Goal: Communication & Community: Share content

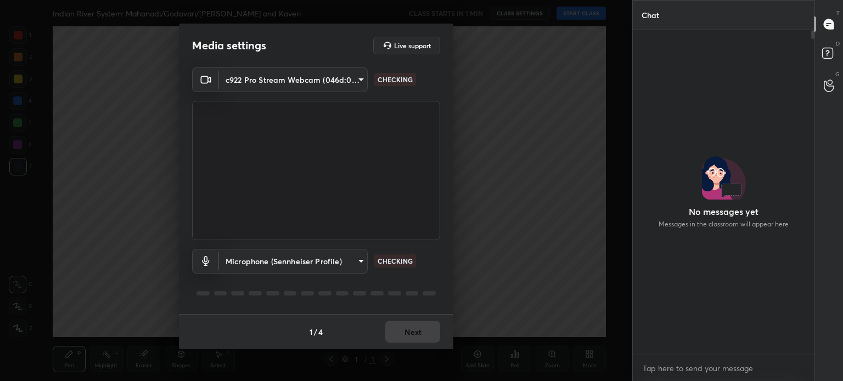
scroll to position [322, 178]
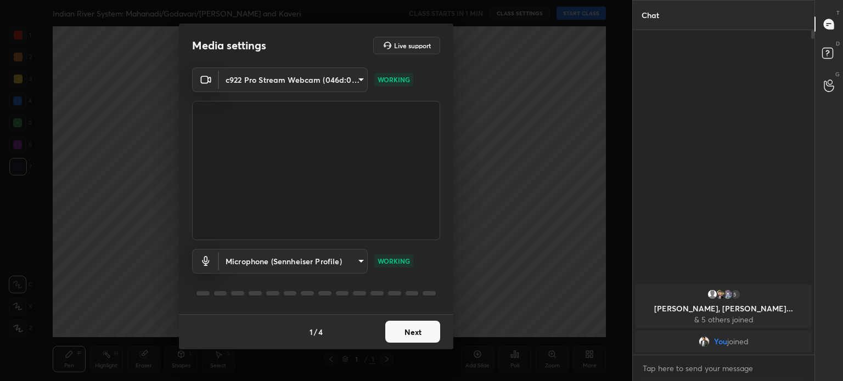
click at [407, 331] on button "Next" at bounding box center [412, 332] width 55 height 22
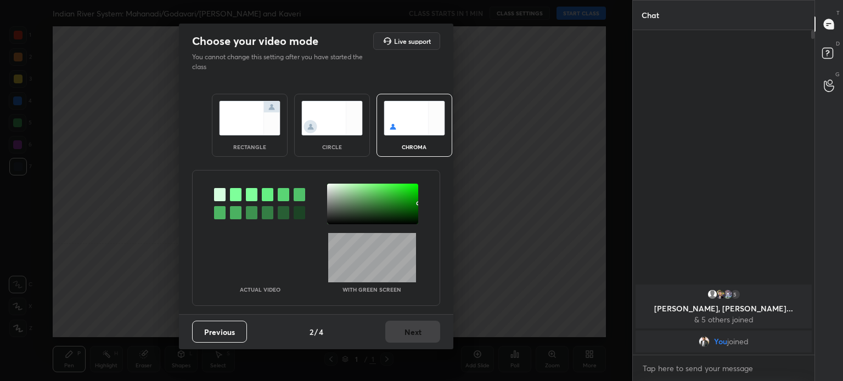
click at [232, 193] on div at bounding box center [236, 194] width 12 height 13
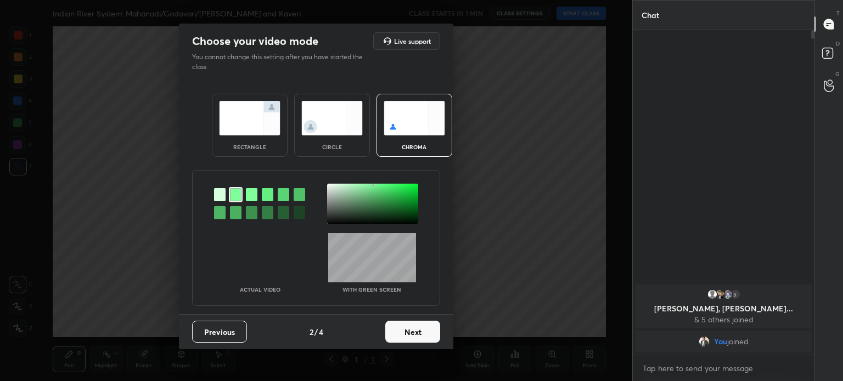
click at [402, 334] on button "Next" at bounding box center [412, 332] width 55 height 22
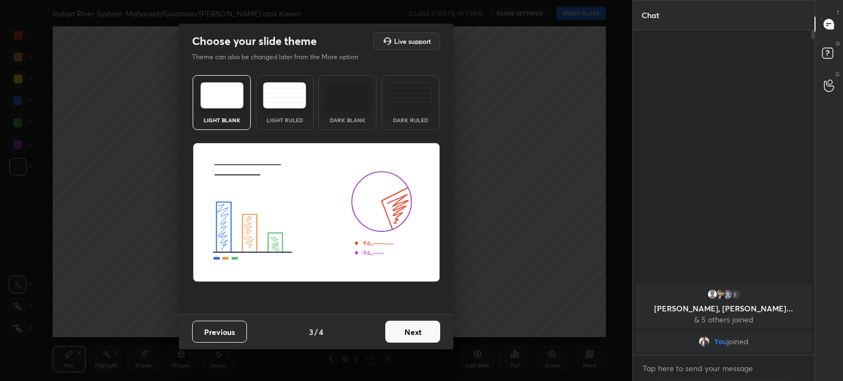
click at [402, 334] on button "Next" at bounding box center [412, 332] width 55 height 22
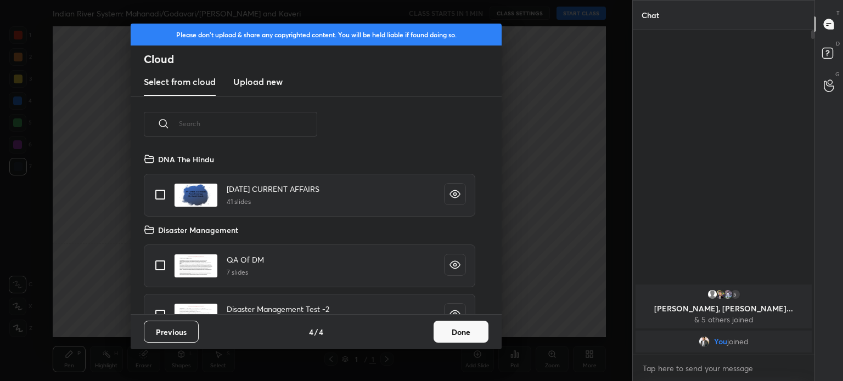
scroll to position [162, 352]
click at [465, 326] on button "Done" at bounding box center [460, 332] width 55 height 22
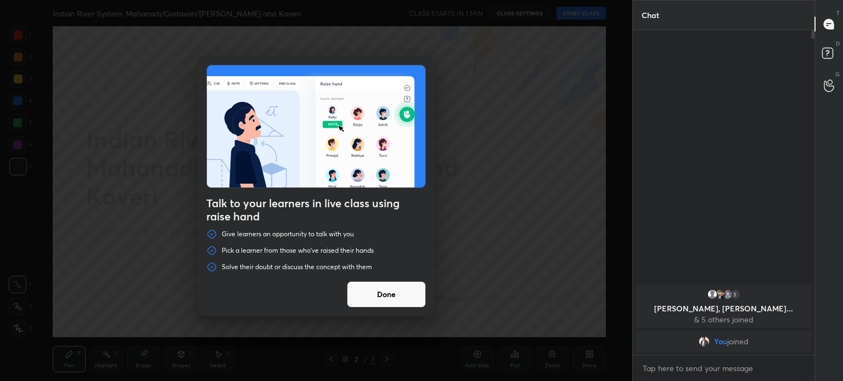
click at [391, 296] on button "Done" at bounding box center [386, 294] width 79 height 26
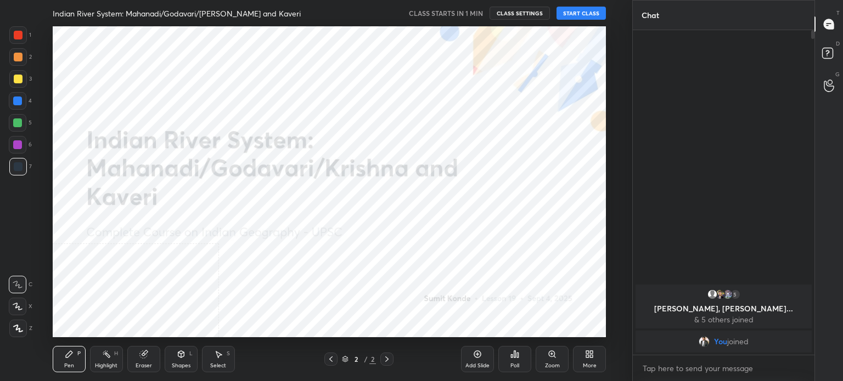
click at [473, 359] on div "Add Slide" at bounding box center [477, 359] width 33 height 26
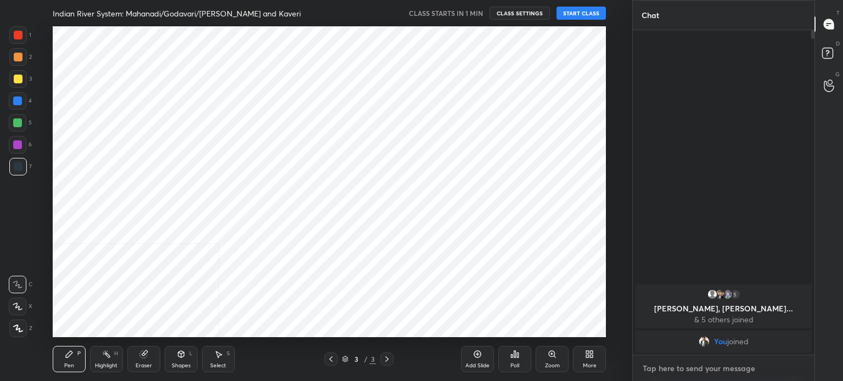
type textarea "x"
click at [687, 376] on textarea at bounding box center [723, 369] width 164 height 18
type textarea "h"
type textarea "x"
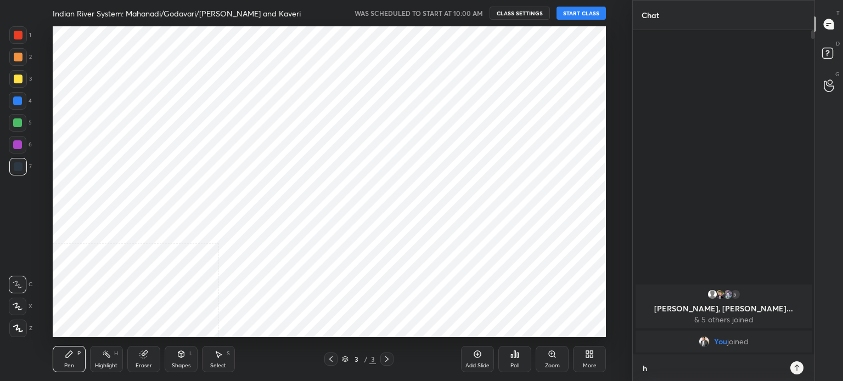
type textarea "hi"
type textarea "x"
type textarea "hi"
type textarea "x"
type textarea "hi a"
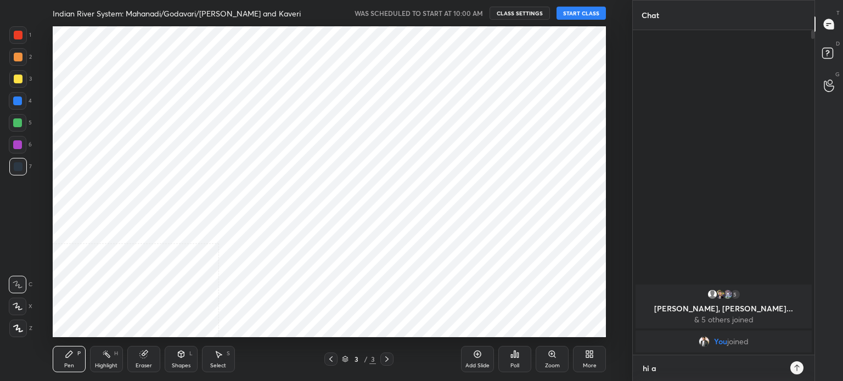
type textarea "x"
type textarea "hi al"
type textarea "x"
type textarea "hi all"
type textarea "x"
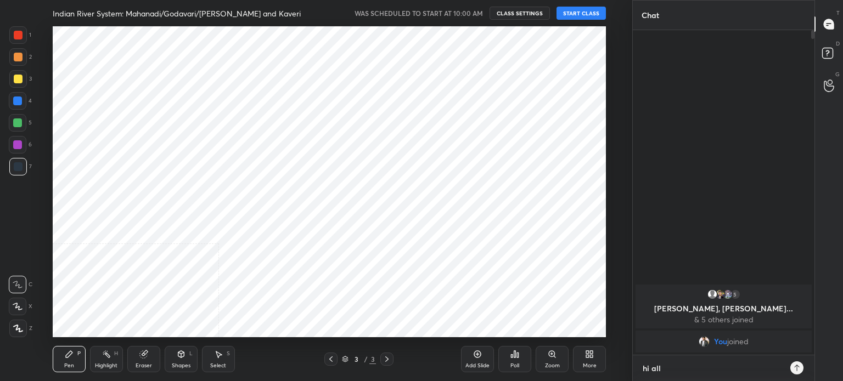
type textarea "hi all"
type textarea "x"
type textarea "hi all ,"
type textarea "x"
type textarea "hi all ,"
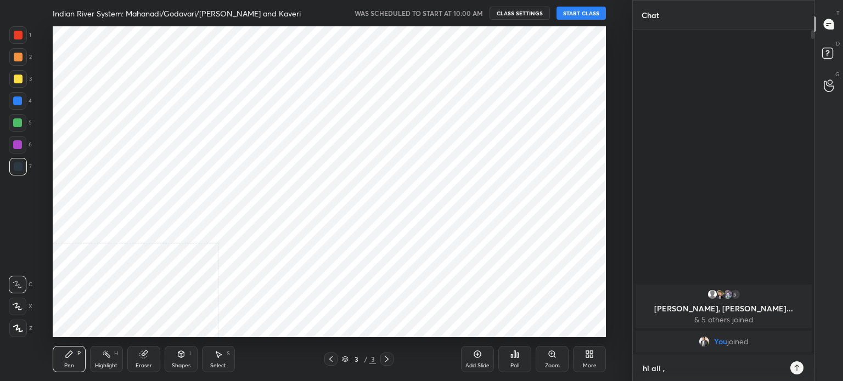
type textarea "x"
type textarea "hi all , f"
type textarea "x"
type textarea "hi all , fa"
type textarea "x"
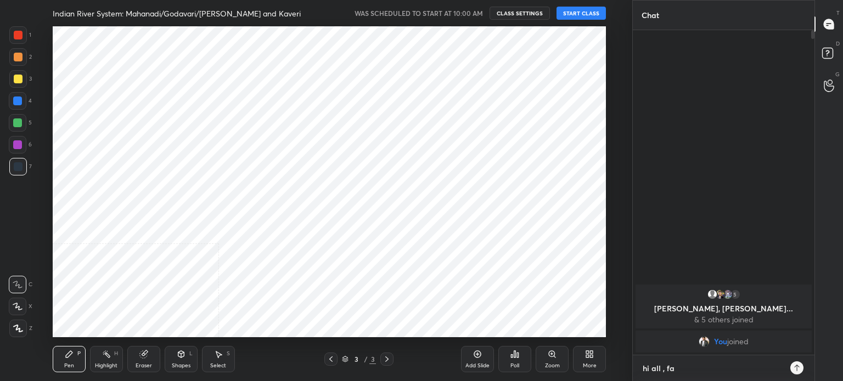
type textarea "hi all , fac"
type textarea "x"
type textarea "hi all , faci"
type textarea "x"
type textarea "hi all , facin"
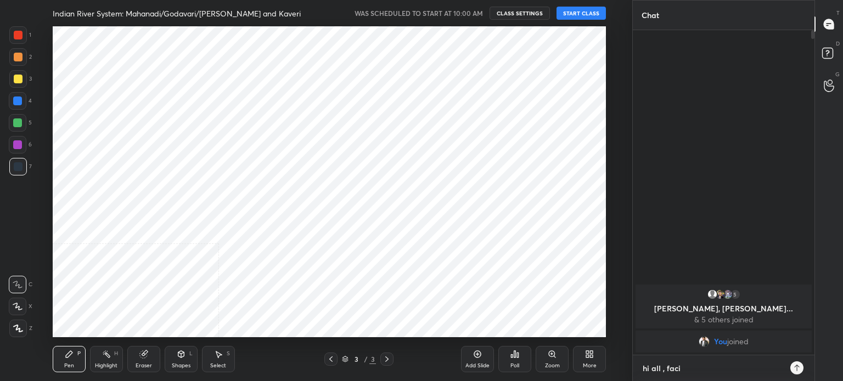
type textarea "x"
type textarea "hi all , facing"
type textarea "x"
type textarea "hi all , facing"
type textarea "x"
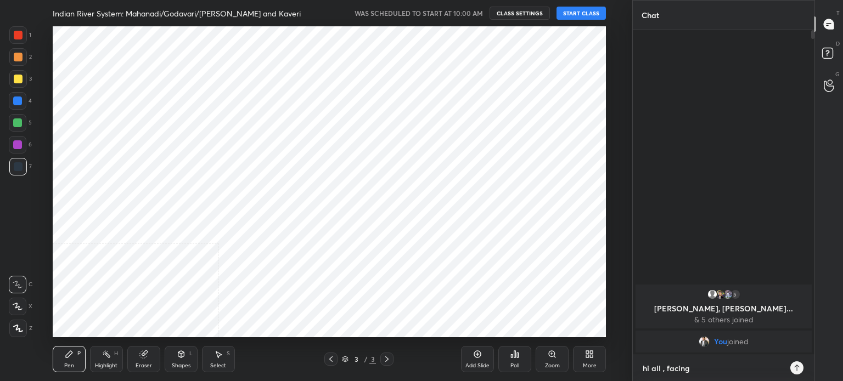
type textarea "hi all , facing s"
type textarea "x"
type textarea "hi all , facing so"
type textarea "x"
type textarea "hi all , facing som"
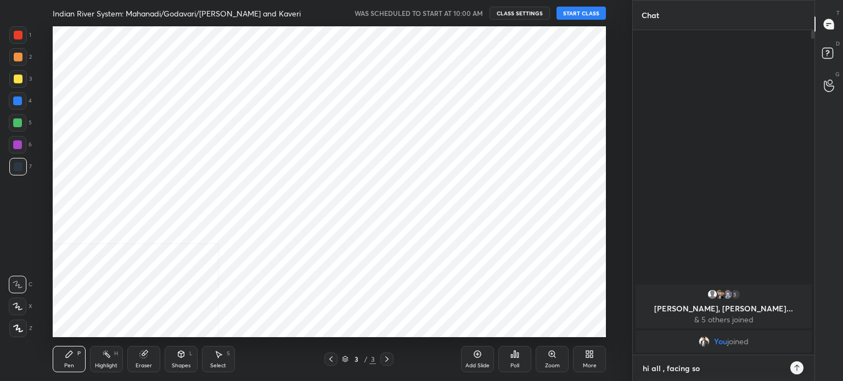
type textarea "x"
type textarea "hi all , facing some"
type textarea "x"
type textarea "hi all , facing some"
type textarea "x"
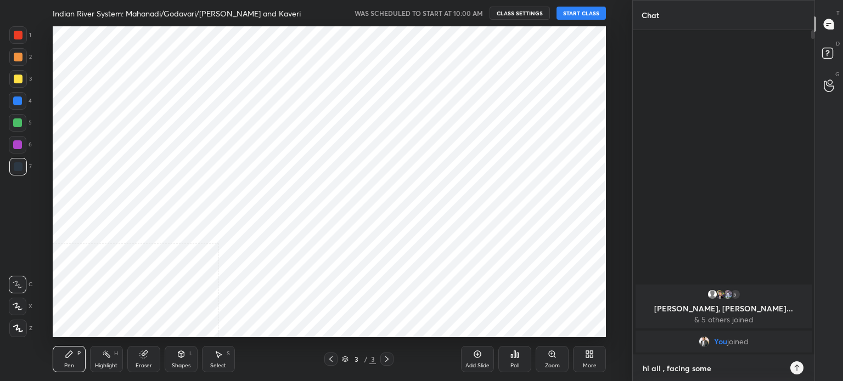
type textarea "hi all , facing some t"
type textarea "x"
type textarea "hi all , facing some te"
type textarea "x"
type textarea "hi all , facing some tec"
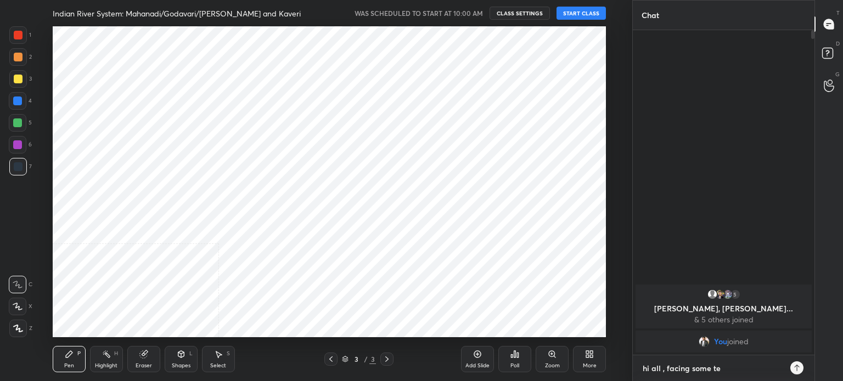
type textarea "x"
type textarea "hi all , facing some tech"
type textarea "x"
type textarea "hi all , facing some techn"
type textarea "x"
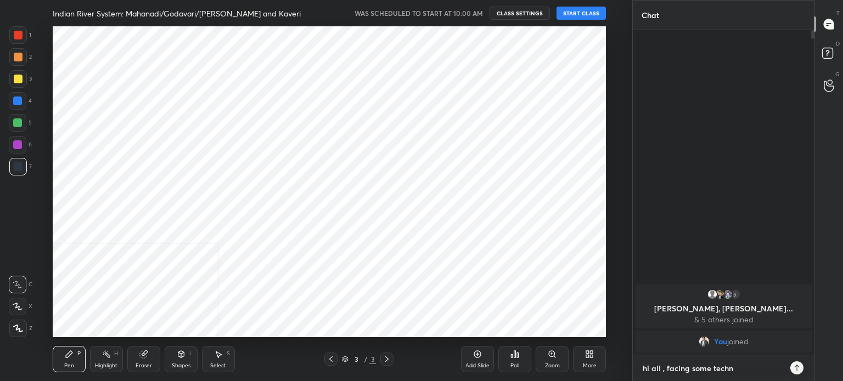
type textarea "hi all , facing some techni"
type textarea "x"
type textarea "hi all , facing some technio"
type textarea "x"
type textarea "hi all , facing some technioc"
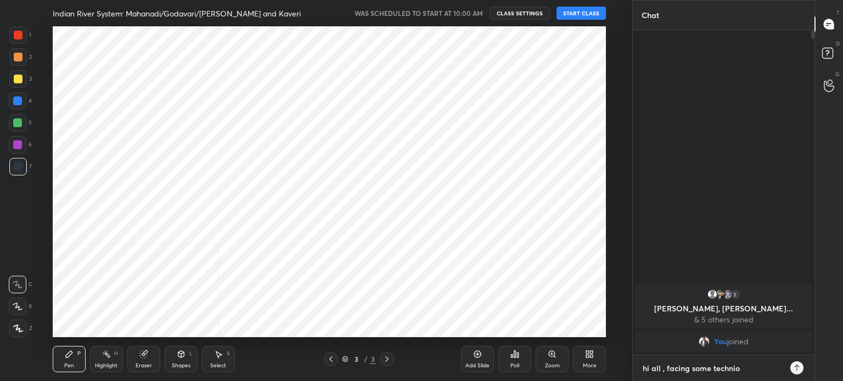
type textarea "x"
type textarea "hi all , facing some technioca"
type textarea "x"
type textarea "hi all , facing some techniocal"
type textarea "x"
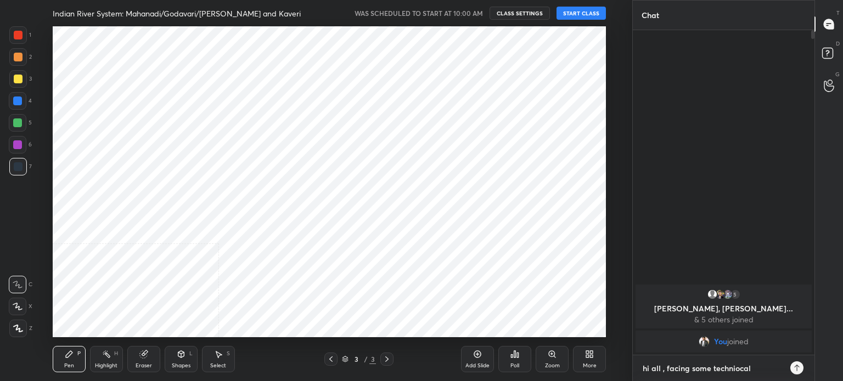
type textarea "hi all , facing some techniocal"
type textarea "x"
type textarea "hi all , facing some techniocal"
type textarea "x"
type textarea "hi all , facing some technioca"
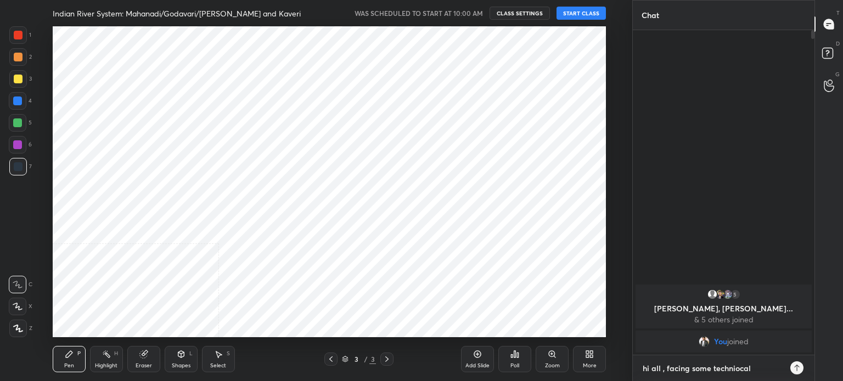
type textarea "x"
type textarea "hi all , facing some technioc"
type textarea "x"
type textarea "hi all , facing some technio"
type textarea "x"
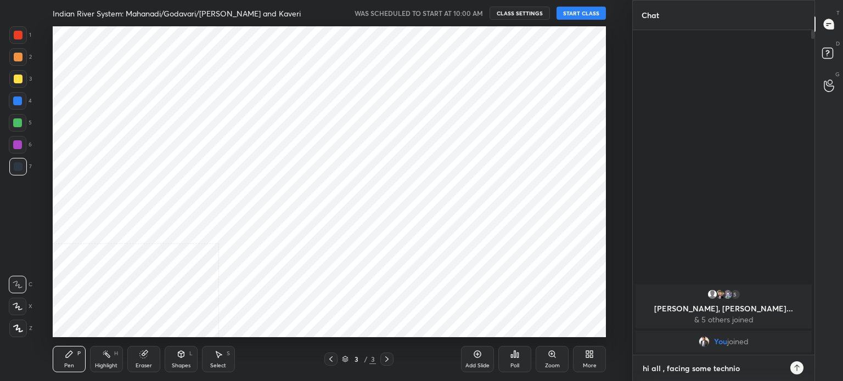
type textarea "hi all , facing some techni"
type textarea "x"
type textarea "hi all , facing some technic"
type textarea "x"
type textarea "hi all , facing some technica"
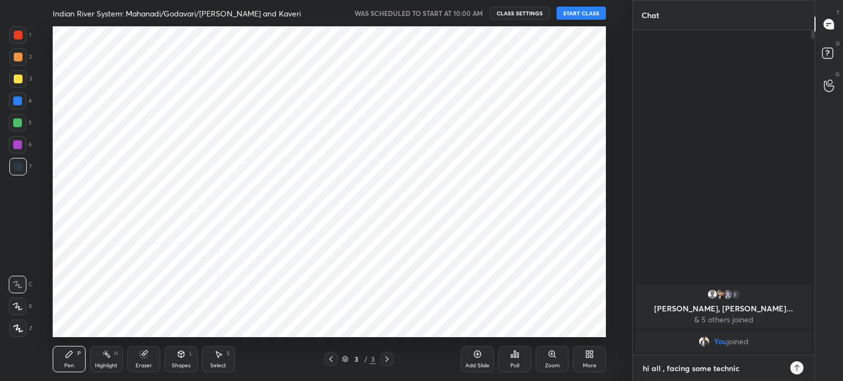
type textarea "x"
type textarea "hi all , facing some technical"
type textarea "x"
type textarea "hi all , facing some technical"
type textarea "x"
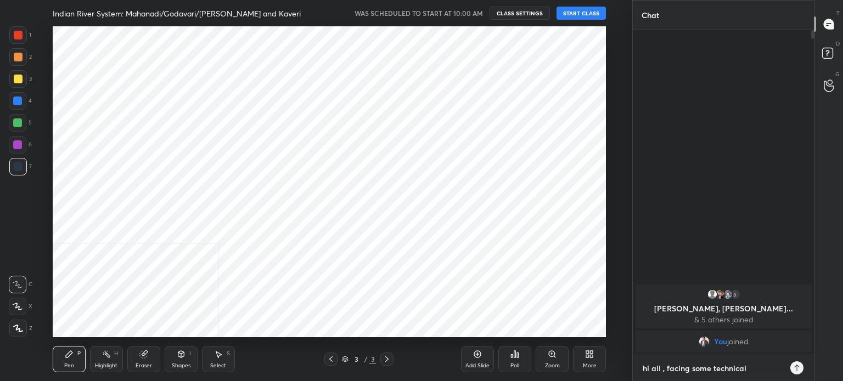
type textarea "hi all , facing some technical i"
type textarea "x"
type textarea "hi all , facing some technical is"
type textarea "x"
type textarea "hi all , facing some technical iss"
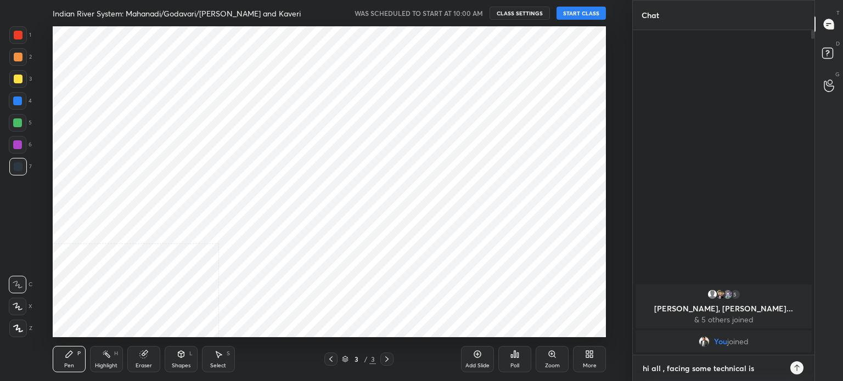
type textarea "x"
type textarea "hi all , facing some technical issu"
type textarea "x"
type textarea "hi all , facing some technical issue"
type textarea "x"
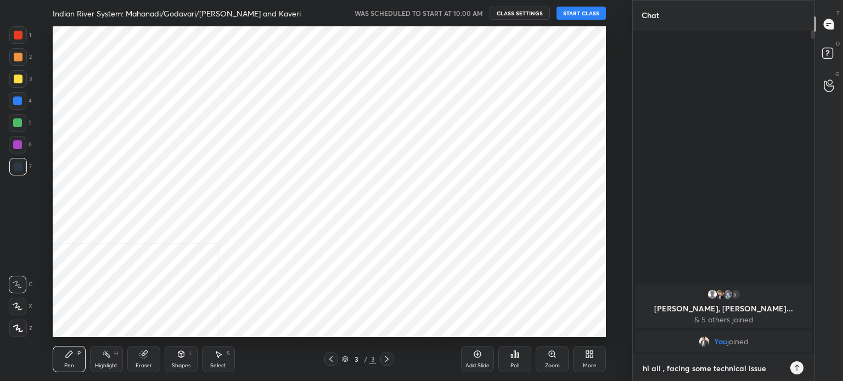
type textarea "hi all , facing some technical issue"
type textarea "x"
type textarea "hi all , facing some technical issue ,"
type textarea "x"
type textarea "hi all , facing some technical issue ,"
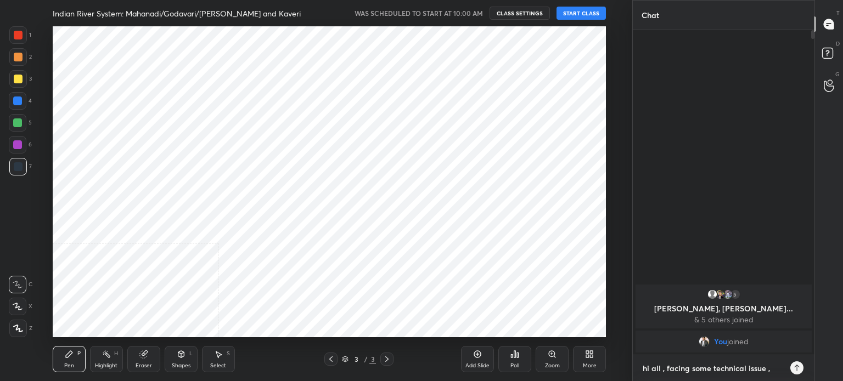
type textarea "x"
type textarea "hi all , facing some technical issue , t"
type textarea "x"
type textarea "hi all , facing some technical issue , tr"
type textarea "x"
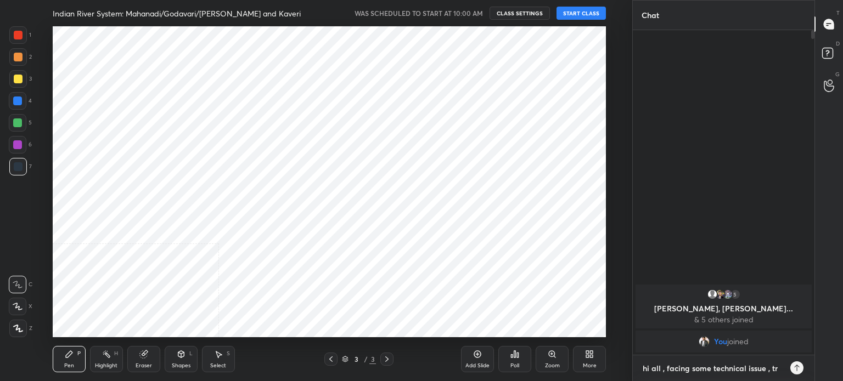
type textarea "hi all , facing some technical issue , try"
type textarea "x"
type textarea "hi all , facing some technical issue , tryi"
type textarea "x"
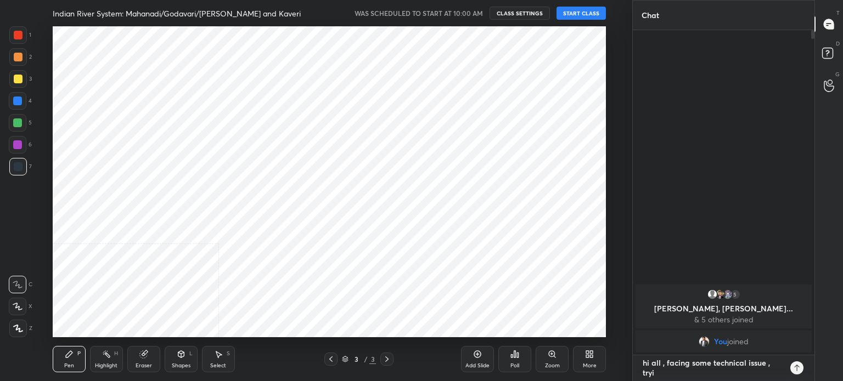
type textarea "hi all , facing some technical issue , tryin"
type textarea "x"
type textarea "hi all , facing some technical issue , trying"
type textarea "x"
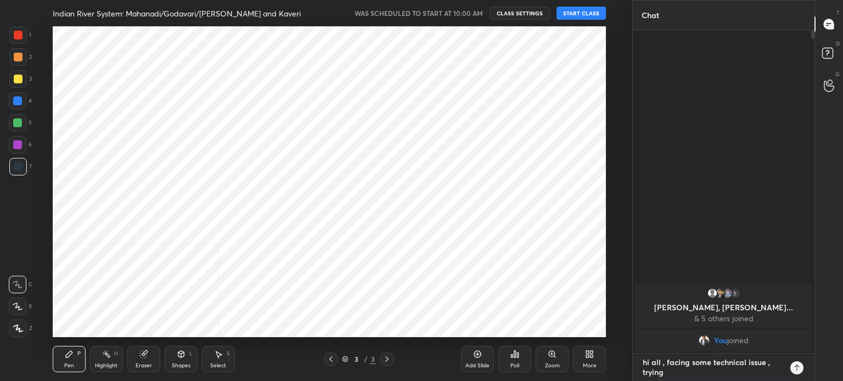
type textarea "hi all , facing some technical issue , trying"
type textarea "x"
type textarea "hi all , facing some technical issue , trying t"
type textarea "x"
type textarea "hi all , facing some technical issue , trying to"
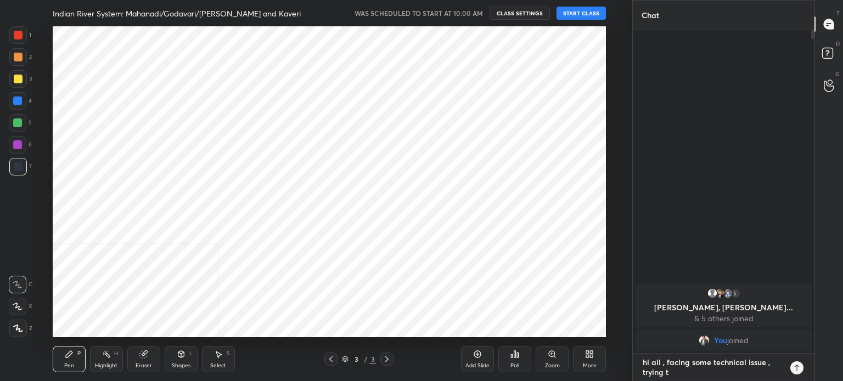
type textarea "x"
type textarea "hi all , facing some technical issue , trying to"
type textarea "x"
type textarea "hi all , facing some technical issue , trying to r"
type textarea "x"
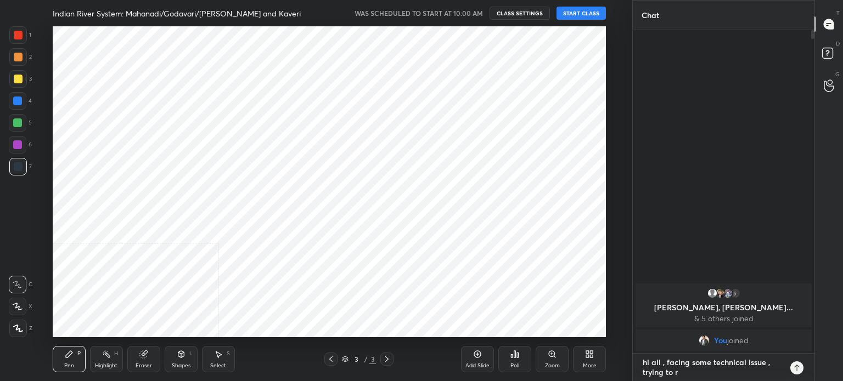
type textarea "hi all , facing some technical issue , trying to re"
type textarea "x"
type textarea "hi all , facing some technical issue , trying to res"
type textarea "x"
type textarea "hi all , facing some technical issue , trying to reso"
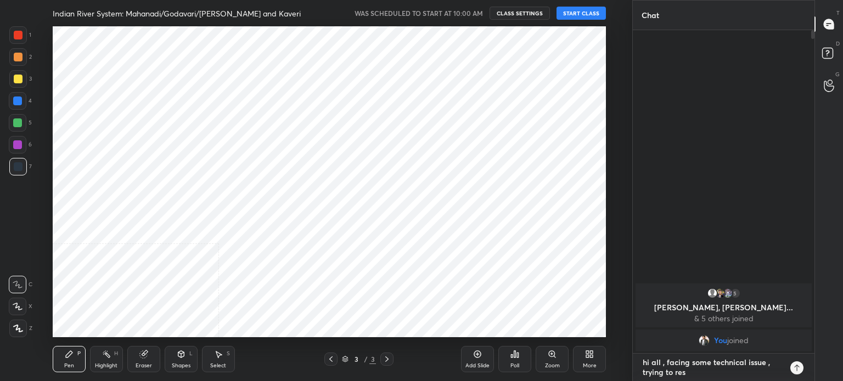
type textarea "x"
type textarea "hi all , facing some technical issue , trying to resol"
type textarea "x"
type textarea "hi all , facing some technical issue , trying to resolv"
type textarea "x"
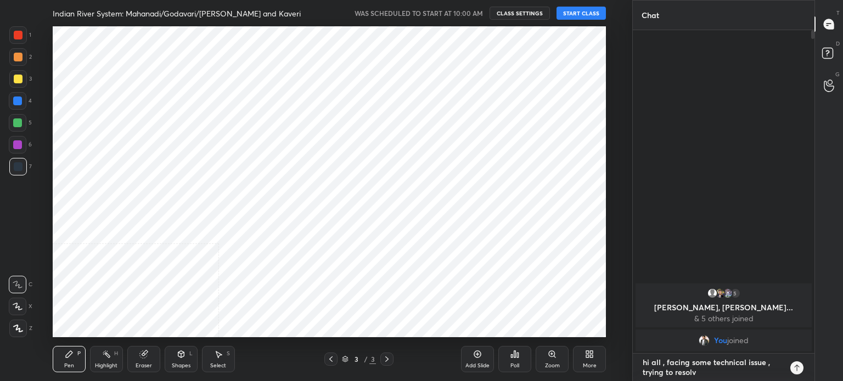
type textarea "hi all , facing some technical issue , trying to resolve"
type textarea "x"
type textarea "hi all , facing some technical issue , trying to resolve"
type textarea "x"
type textarea "hi all , facing some technical issue , trying to resolve a"
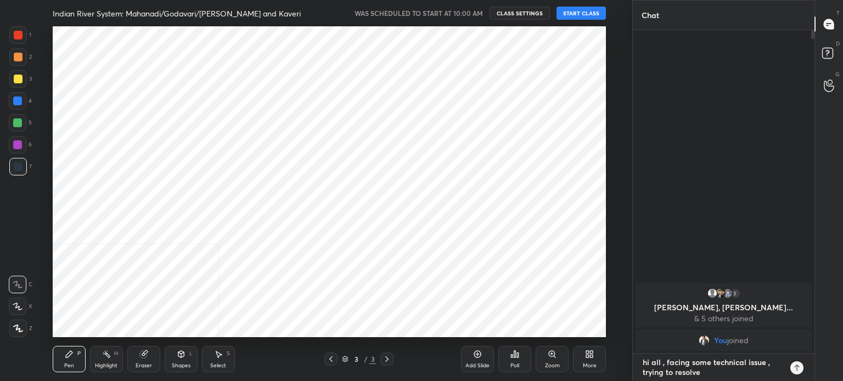
type textarea "x"
type textarea "hi all , facing some technical issue , trying to resolve as"
type textarea "x"
type textarea "hi all , facing some technical issue , trying to resolve ass"
type textarea "x"
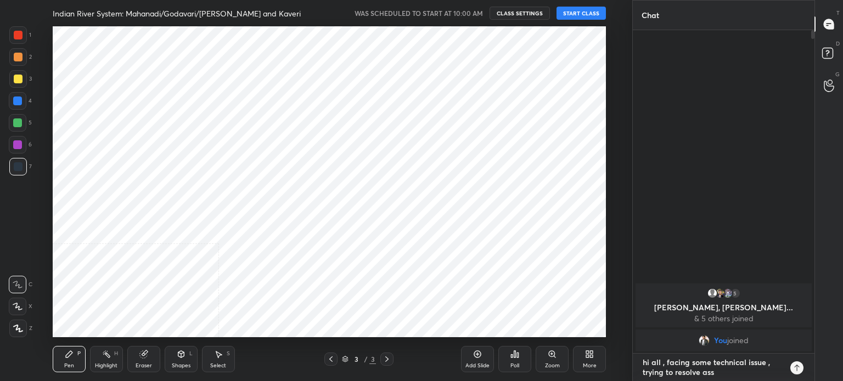
type textarea "hi all , facing some technical issue , trying to resolve as"
type textarea "x"
type textarea "hi all , facing some technical issue , trying to resolve as"
type textarea "x"
type textarea "hi all , facing some technical issue , trying to resolve as s"
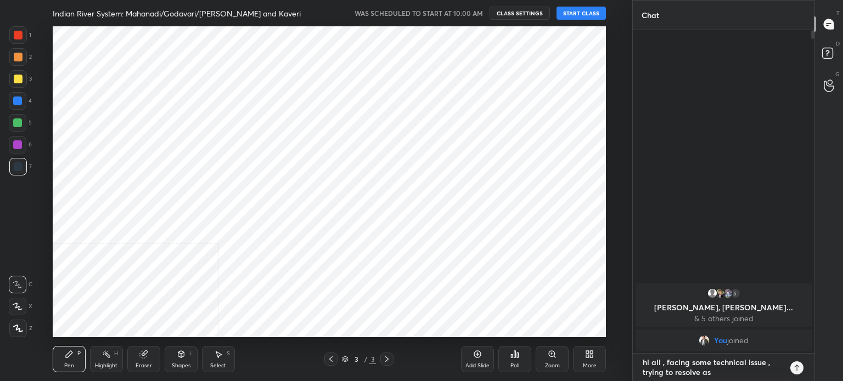
type textarea "x"
type textarea "hi all , facing some technical issue , trying to resolve as ss"
type textarea "x"
type textarea "hi all , facing some technical issue , trying to resolve as s"
type textarea "x"
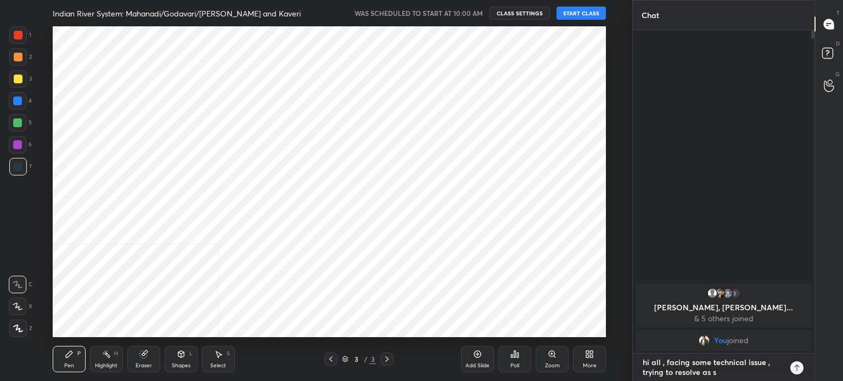
type textarea "hi all , facing some technical issue , trying to resolve as so"
type textarea "x"
type textarea "hi all , facing some technical issue , trying to resolve as [PERSON_NAME]"
type textarea "x"
type textarea "hi all , facing some technical issue , trying to resolve as soon"
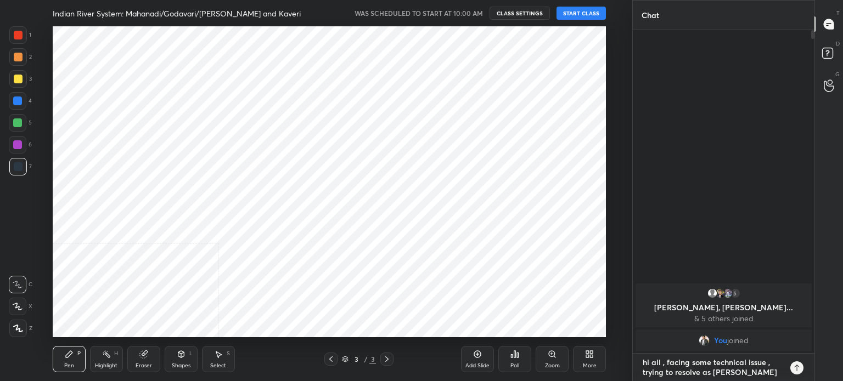
type textarea "x"
type textarea "hi all , facing some technical issue , trying to resolve as soon"
type textarea "x"
type textarea "hi all , facing some technical issue , trying to resolve as soon a"
type textarea "x"
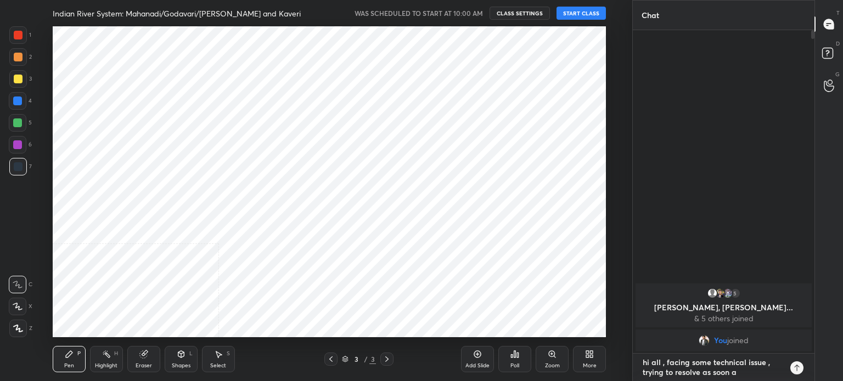
type textarea "hi all , facing some technical issue , trying to resolve as soon as"
type textarea "x"
type textarea "hi all , facing some technical issue , trying to resolve as soon as"
type textarea "x"
type textarea "hi all , facing some technical issue , trying to resolve as soon as p"
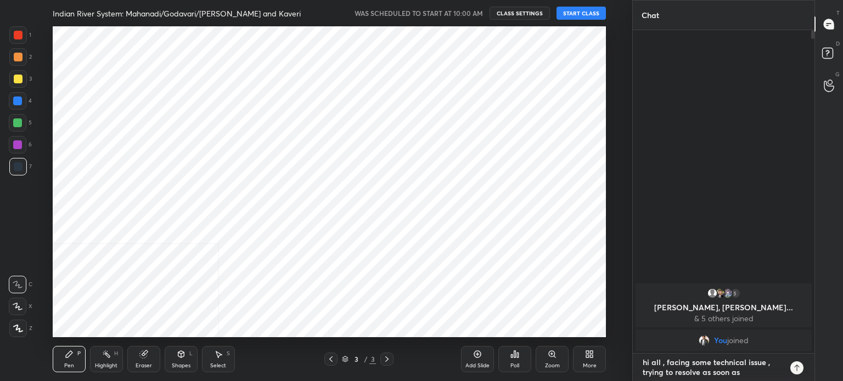
type textarea "x"
type textarea "hi all , facing some technical issue , trying to resolve as soon as [PERSON_NAM…"
type textarea "x"
type textarea "hi all , facing some technical issue , trying to resolve as soon as pos"
type textarea "x"
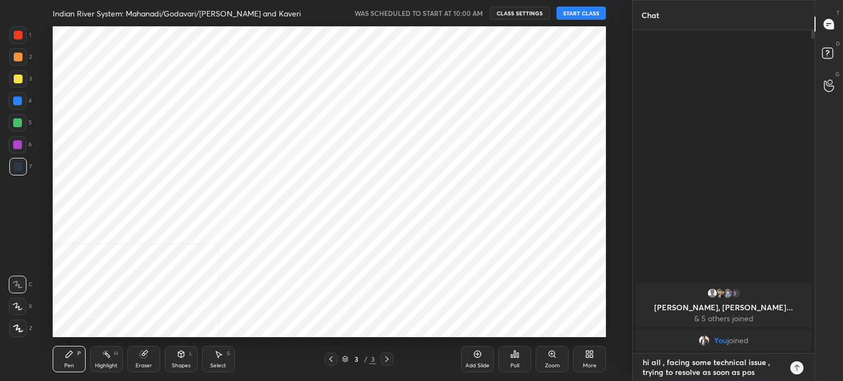
type textarea "hi all , facing some technical issue , trying to resolve as soon as poss"
type textarea "x"
type textarea "hi all , facing some technical issue , trying to resolve as soon as possi"
type textarea "x"
type textarea "hi all , facing some technical issue , trying to resolve as soon as possib"
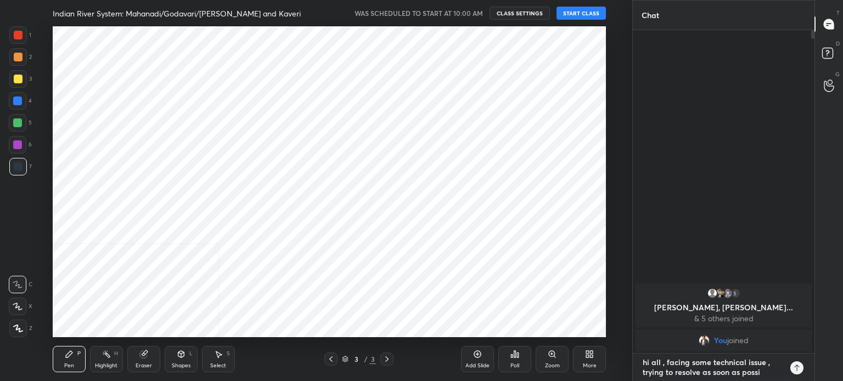
type textarea "x"
type textarea "hi all , facing some technical issue , trying to resolve as soon as possibl"
type textarea "x"
type textarea "hi all , facing some technical issue , trying to resolve as soon as possible"
type textarea "x"
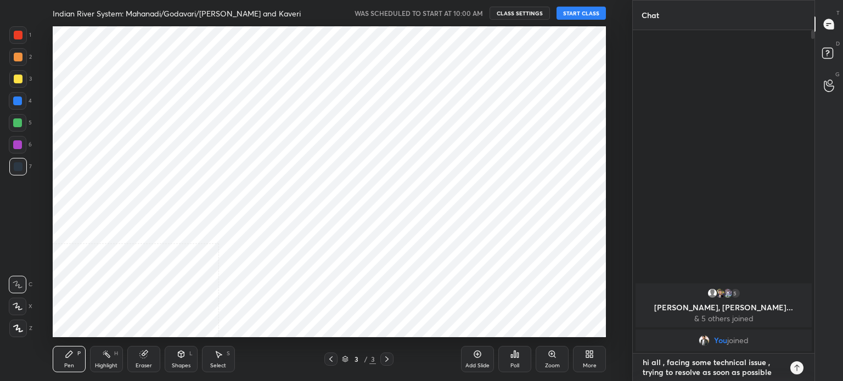
type textarea "hi all , facing some technical issue , trying to resolve as soon as possible."
type textarea "x"
type textarea "hi all , facing some technical issue , trying to resolve as soon as possible.."
type textarea "x"
type textarea "hi all , facing some technical issue , trying to resolve as soon as possible..."
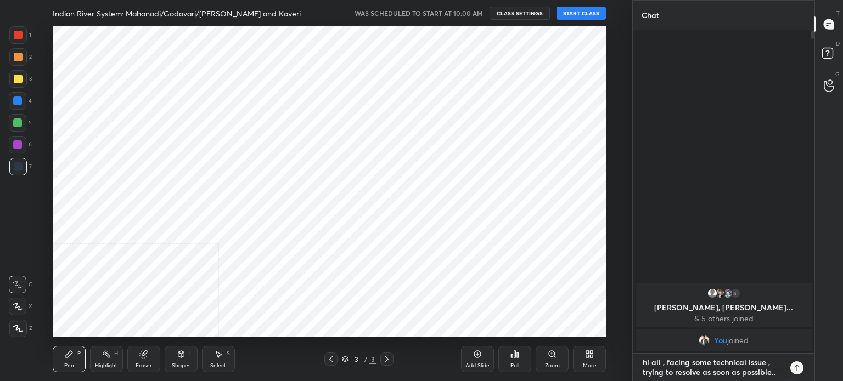
type textarea "x"
type textarea "hi all , facing some technical issue , trying to resolve as soon as possible...."
type textarea "x"
type textarea "hi all , facing some technical issue , trying to resolve as soon as possible...…"
type textarea "x"
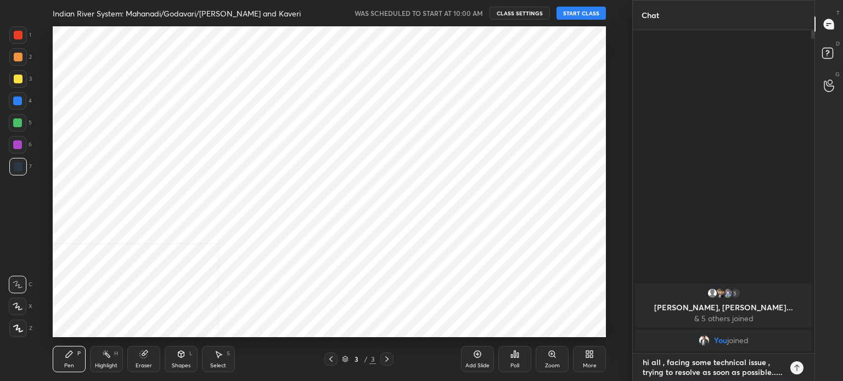
type textarea "hi all , facing some technical issue , trying to resolve as soon as possible...…"
type textarea "x"
type textarea "hi all , facing some technical issue , trying to resolve as soon as possible...…"
type textarea "x"
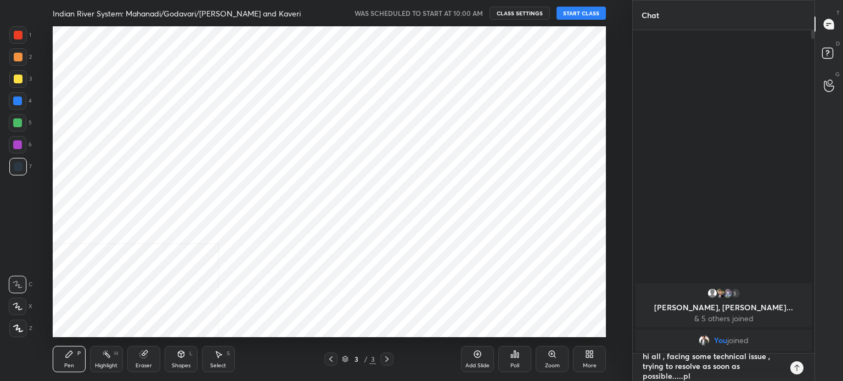
scroll to position [310, 178]
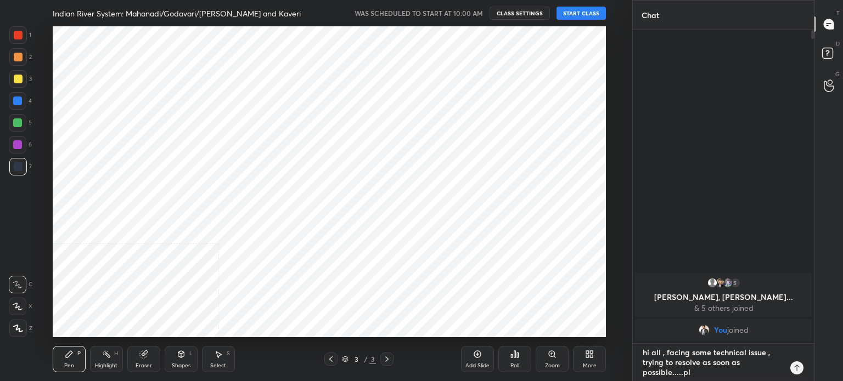
type textarea "hi all , facing some technical issue , trying to resolve as soon as possible...…"
type textarea "x"
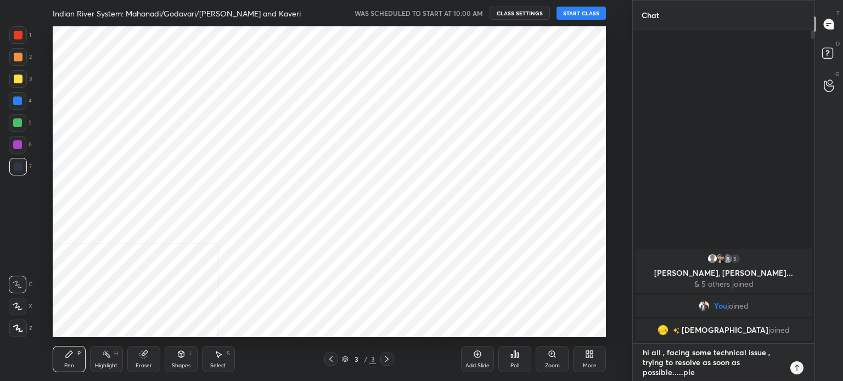
type textarea "hi all , facing some technical issue , trying to resolve as soon as possible...…"
type textarea "x"
type textarea "hi all , facing some technical issue , trying to resolve as soon as possible...…"
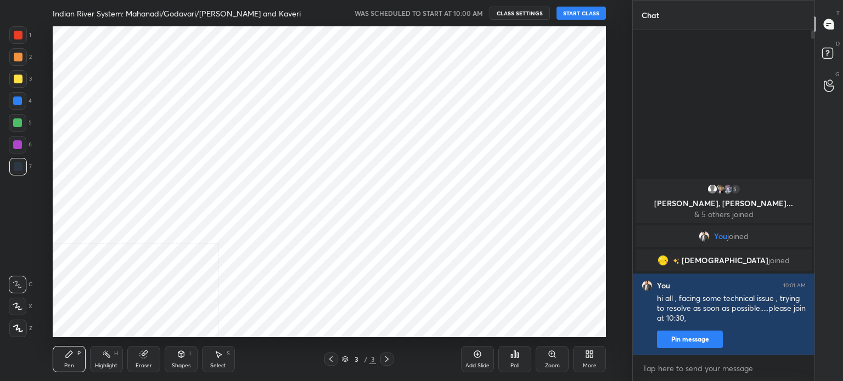
click at [584, 16] on button "START CLASS" at bounding box center [580, 13] width 49 height 13
click at [477, 15] on span "mute" at bounding box center [472, 13] width 15 height 8
click at [577, 10] on button "End Class" at bounding box center [583, 13] width 45 height 13
